Goal: Navigation & Orientation: Find specific page/section

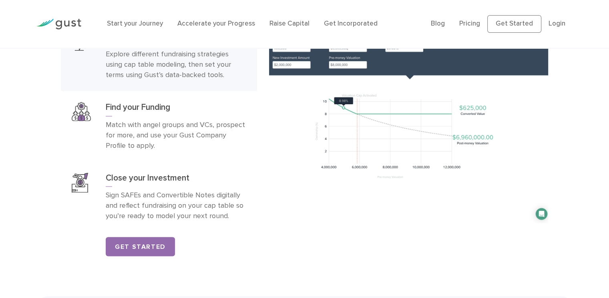
scroll to position [1360, 0]
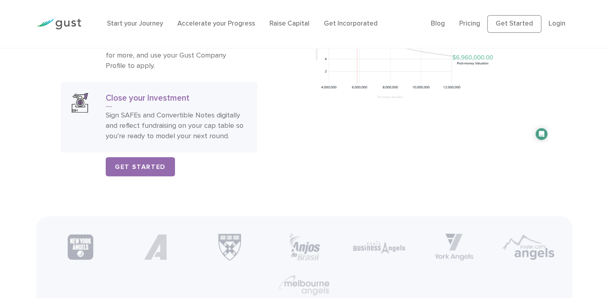
click at [134, 100] on h3 "Close your Investment" at bounding box center [176, 100] width 140 height 14
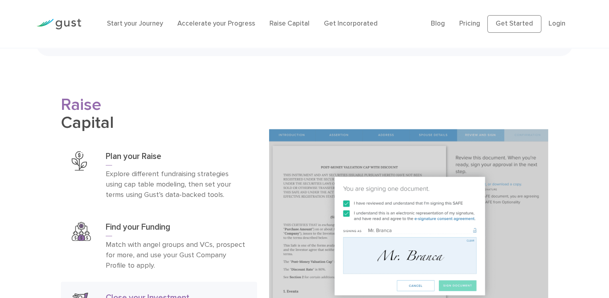
scroll to position [1240, 0]
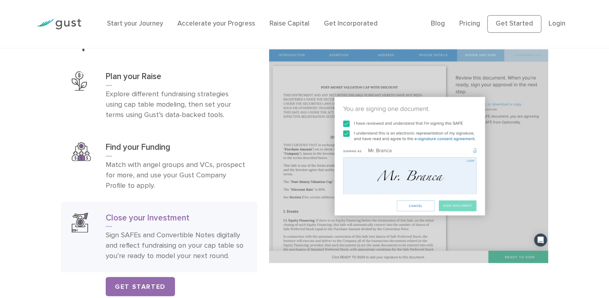
click at [400, 138] on img at bounding box center [408, 156] width 279 height 214
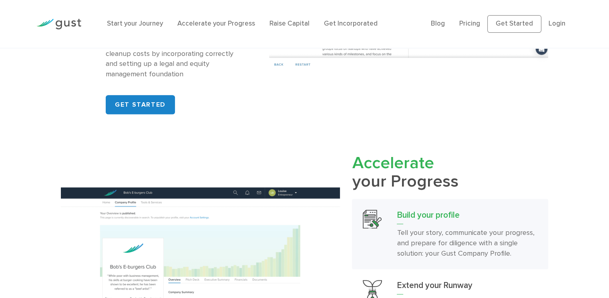
scroll to position [760, 0]
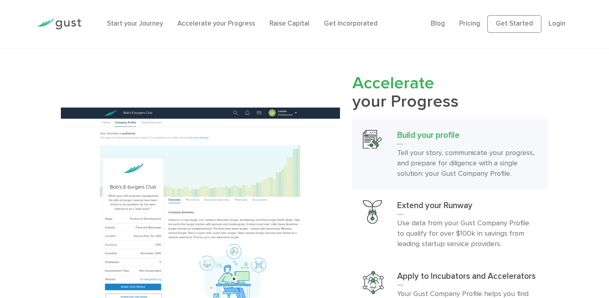
click at [366, 144] on img at bounding box center [371, 139] width 19 height 19
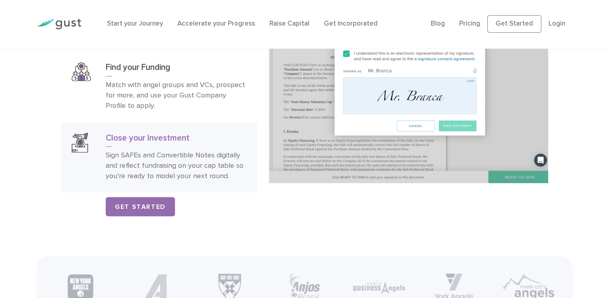
scroll to position [1360, 0]
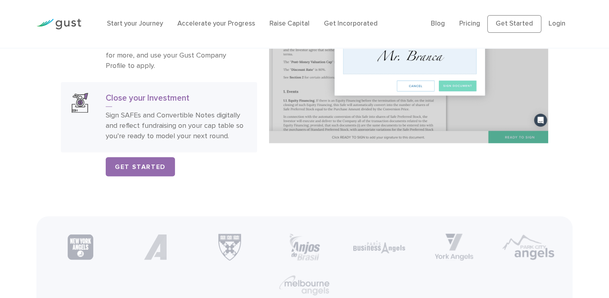
click at [188, 115] on p "Sign SAFEs and Convertible Notes digitally and reflect fundraising on your cap …" at bounding box center [176, 125] width 140 height 31
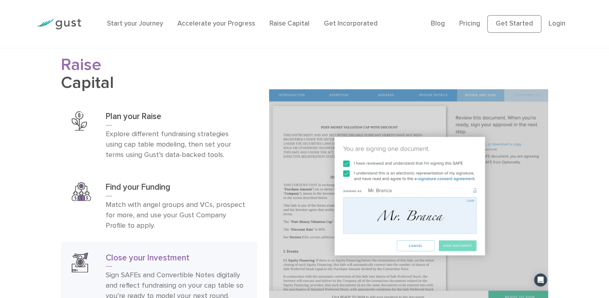
scroll to position [1240, 0]
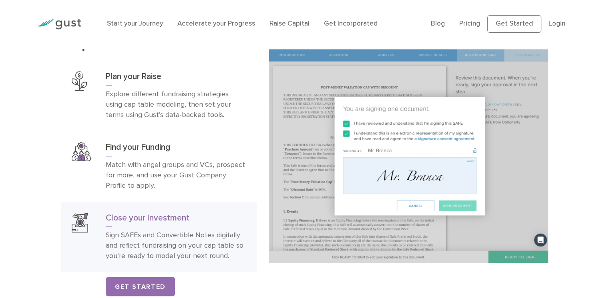
click at [420, 146] on img at bounding box center [408, 156] width 279 height 214
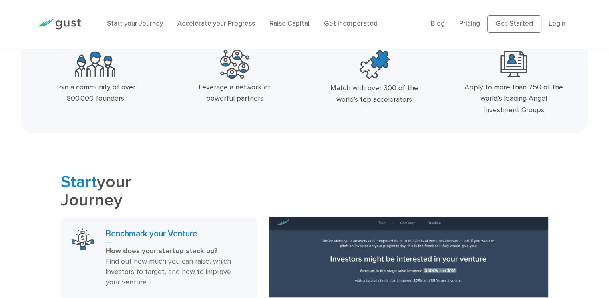
scroll to position [280, 0]
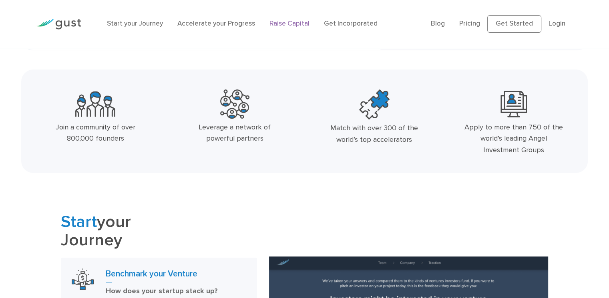
click at [276, 25] on link "Raise Capital" at bounding box center [289, 24] width 40 height 8
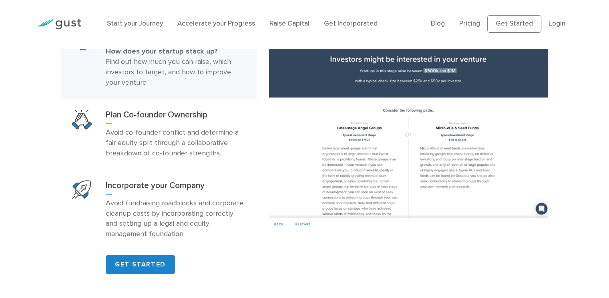
scroll to position [560, 0]
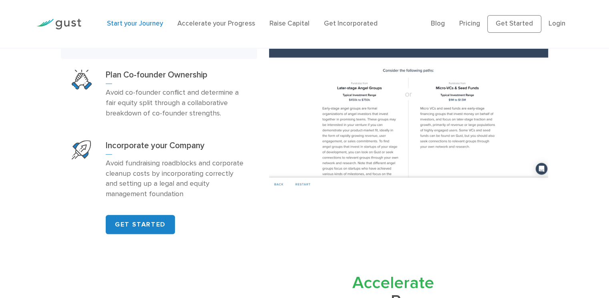
click at [123, 25] on link "Start your Journey" at bounding box center [135, 24] width 56 height 8
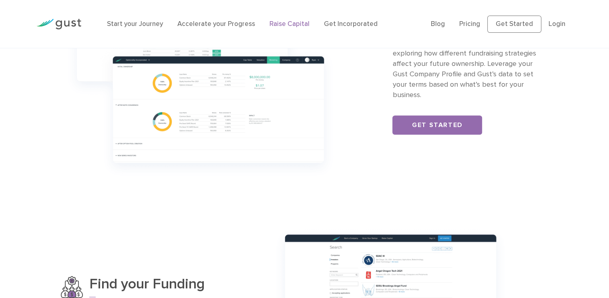
scroll to position [240, 0]
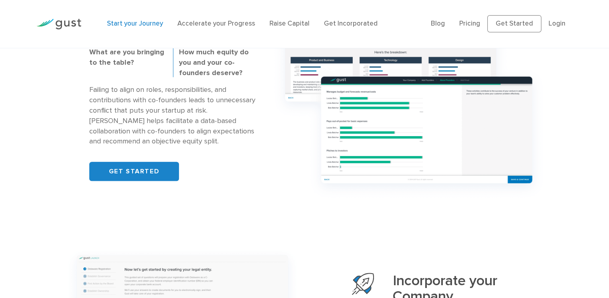
scroll to position [680, 0]
